Goal: Task Accomplishment & Management: Use online tool/utility

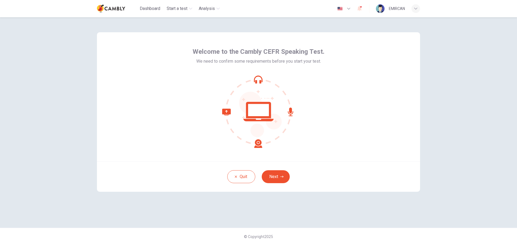
click at [380, 123] on div "Welcome to the Cambly CEFR Speaking Test. We need to confirm some requirements …" at bounding box center [258, 96] width 323 height 129
click at [282, 175] on button "Next" at bounding box center [276, 177] width 28 height 13
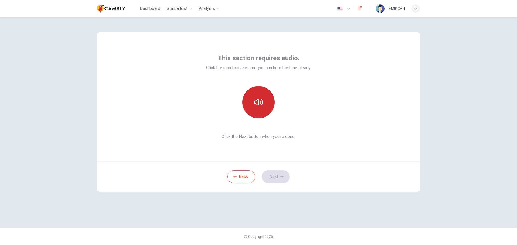
drag, startPoint x: 247, startPoint y: 99, endPoint x: 255, endPoint y: 106, distance: 10.9
click at [248, 100] on button "button" at bounding box center [259, 102] width 32 height 32
click at [255, 106] on icon "button" at bounding box center [258, 102] width 9 height 9
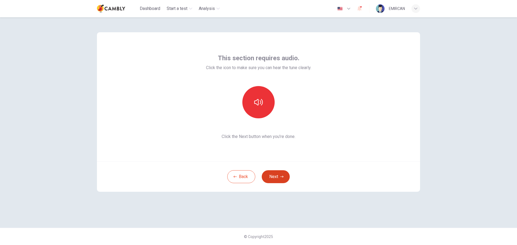
click at [288, 178] on button "Next" at bounding box center [276, 177] width 28 height 13
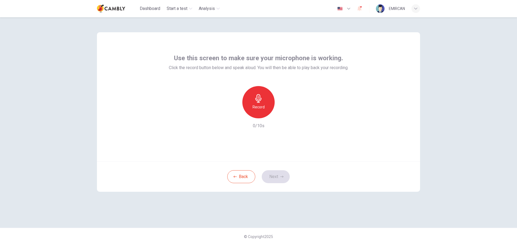
click at [265, 109] on div "Record" at bounding box center [259, 102] width 32 height 32
click at [265, 109] on div "Stop" at bounding box center [259, 102] width 32 height 32
click at [232, 112] on icon "button" at bounding box center [233, 114] width 5 height 5
click at [357, 107] on div "Use this screen to make sure your microphone is working. Click the record butto…" at bounding box center [258, 96] width 323 height 129
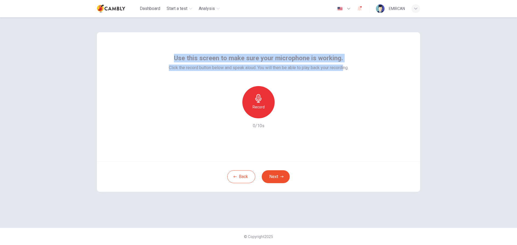
drag, startPoint x: 341, startPoint y: 63, endPoint x: 175, endPoint y: 48, distance: 166.9
click at [175, 48] on div "Use this screen to make sure your microphone is working. Click the record butto…" at bounding box center [258, 96] width 323 height 129
click at [252, 67] on span "Click the record button below and speak aloud. You will then be able to play ba…" at bounding box center [259, 68] width 180 height 6
drag, startPoint x: 361, startPoint y: 66, endPoint x: 188, endPoint y: 60, distance: 173.4
click at [175, 59] on div "Use this screen to make sure your microphone is working. Click the record butto…" at bounding box center [258, 96] width 323 height 129
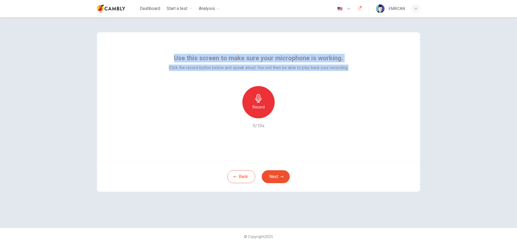
copy div "Use this screen to make sure your microphone is working. Click the record butto…"
click at [207, 62] on span "Use this screen to make sure your microphone is working." at bounding box center [258, 58] width 169 height 9
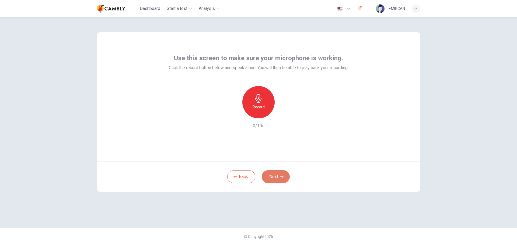
click at [282, 177] on icon "button" at bounding box center [282, 176] width 3 height 3
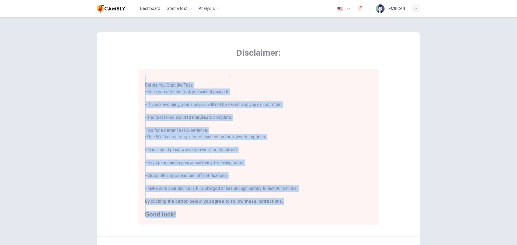
drag, startPoint x: 165, startPoint y: 105, endPoint x: 209, endPoint y: 219, distance: 122.9
click at [209, 219] on div "You are about to start a CEFR Speaking Test . Before You Start the Test: • Once…" at bounding box center [259, 147] width 240 height 156
copy div "Before You Start the Test: • Once you start the test, you cannot pause it. • If…"
click at [323, 144] on div "You are about to start a CEFR Speaking Test . Before You Start the Test: • Once…" at bounding box center [258, 143] width 227 height 149
click at [205, 100] on div "You are about to start a CEFR Speaking Test . Before You Start the Test: • Once…" at bounding box center [258, 143] width 227 height 149
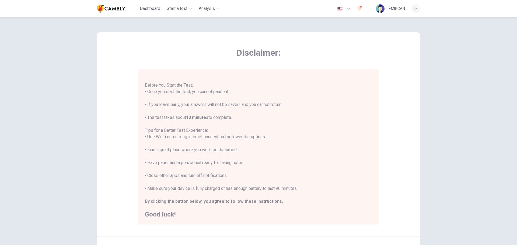
scroll to position [54, 0]
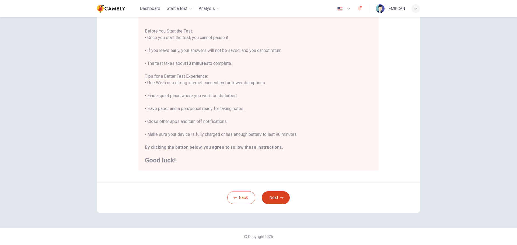
click at [281, 198] on icon "button" at bounding box center [282, 198] width 3 height 2
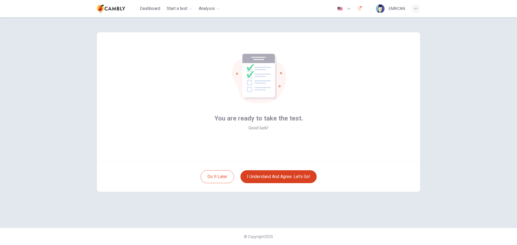
scroll to position [0, 0]
drag, startPoint x: 254, startPoint y: 123, endPoint x: 205, endPoint y: 116, distance: 49.9
click at [205, 116] on div "You are ready to take the test. Good luck!" at bounding box center [258, 96] width 323 height 129
click at [273, 129] on div "You are ready to take the test. Good luck!" at bounding box center [258, 122] width 89 height 17
drag, startPoint x: 278, startPoint y: 128, endPoint x: 216, endPoint y: 119, distance: 62.6
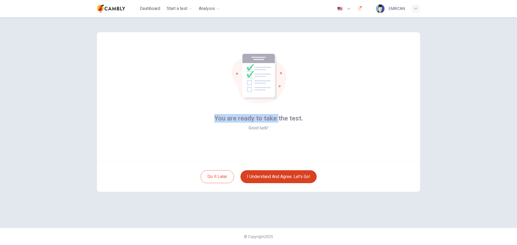
click at [210, 119] on div "You are ready to take the test. Good luck!" at bounding box center [258, 96] width 323 height 129
click at [263, 121] on span "You are ready to take the test." at bounding box center [258, 118] width 89 height 9
click at [261, 118] on span "You are ready to take the test." at bounding box center [258, 118] width 89 height 9
click at [263, 118] on span "You are ready to take the test." at bounding box center [258, 118] width 89 height 9
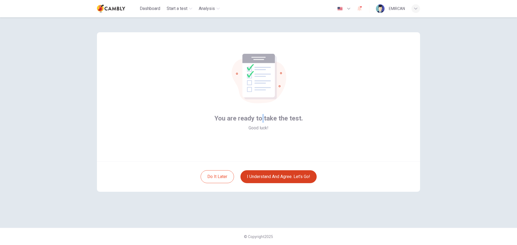
click at [263, 118] on span "You are ready to take the test." at bounding box center [258, 118] width 89 height 9
click at [273, 114] on div "You are ready to take the test. Good luck!" at bounding box center [258, 93] width 89 height 78
click at [279, 175] on button "I understand and agree. Let’s go!" at bounding box center [279, 177] width 76 height 13
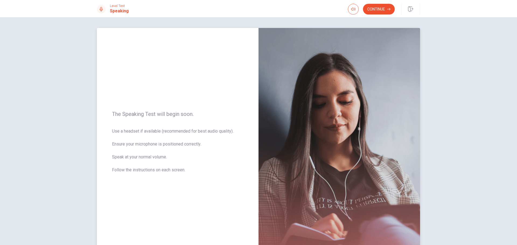
drag, startPoint x: 186, startPoint y: 167, endPoint x: 169, endPoint y: 167, distance: 17.5
click at [169, 167] on span "Use a headset if available (recommended for best audio quality). Ensure your mi…" at bounding box center [178, 154] width 132 height 52
drag, startPoint x: 189, startPoint y: 170, endPoint x: 178, endPoint y: 167, distance: 11.8
click at [178, 167] on span "Use a headset if available (recommended for best audio quality). Ensure your mi…" at bounding box center [178, 154] width 132 height 52
drag, startPoint x: 182, startPoint y: 171, endPoint x: 96, endPoint y: 109, distance: 105.6
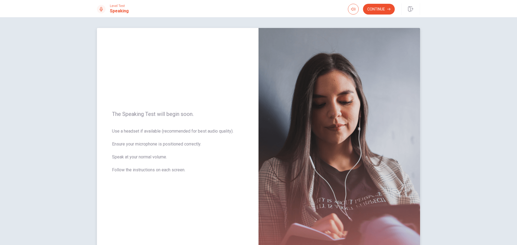
click at [97, 109] on div "The Speaking Test will begin soon. Use a headset if available (recommended for …" at bounding box center [178, 145] width 162 height 235
click at [387, 9] on button "Continue" at bounding box center [379, 9] width 32 height 11
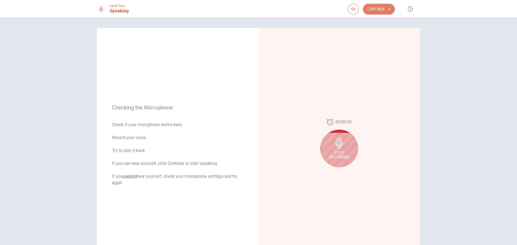
click at [381, 12] on button "Continue" at bounding box center [379, 9] width 32 height 11
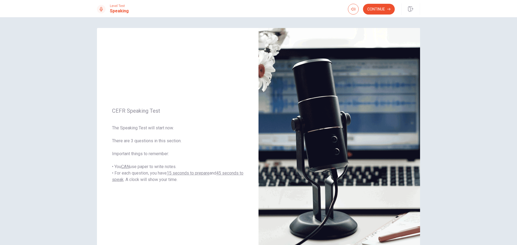
click at [378, 8] on button "Continue" at bounding box center [379, 9] width 32 height 11
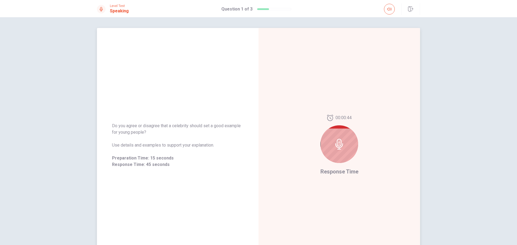
click at [342, 146] on icon at bounding box center [339, 144] width 8 height 11
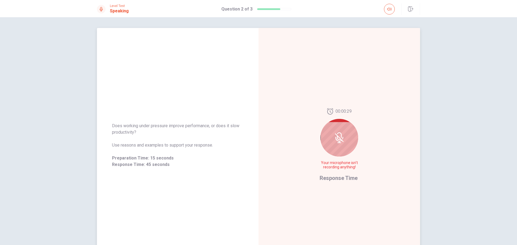
click at [342, 134] on icon at bounding box center [339, 138] width 11 height 11
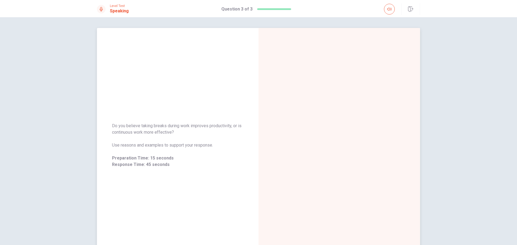
drag, startPoint x: 219, startPoint y: 146, endPoint x: 113, endPoint y: 124, distance: 109.0
click at [113, 124] on div "Do you believe taking breaks during work improves productivity, or is continuou…" at bounding box center [178, 145] width 132 height 45
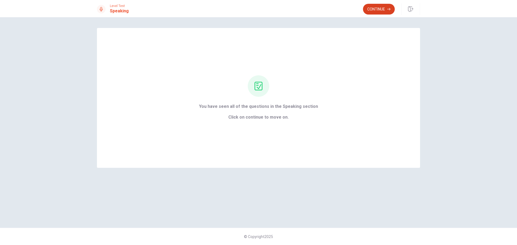
click at [389, 7] on button "Continue" at bounding box center [379, 9] width 32 height 11
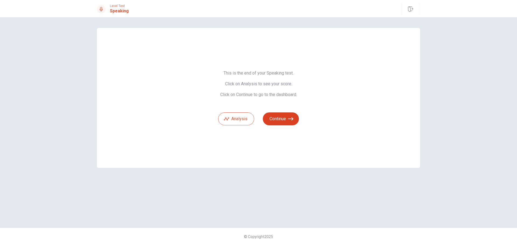
click at [286, 119] on button "Continue" at bounding box center [281, 119] width 36 height 13
